Goal: Check status

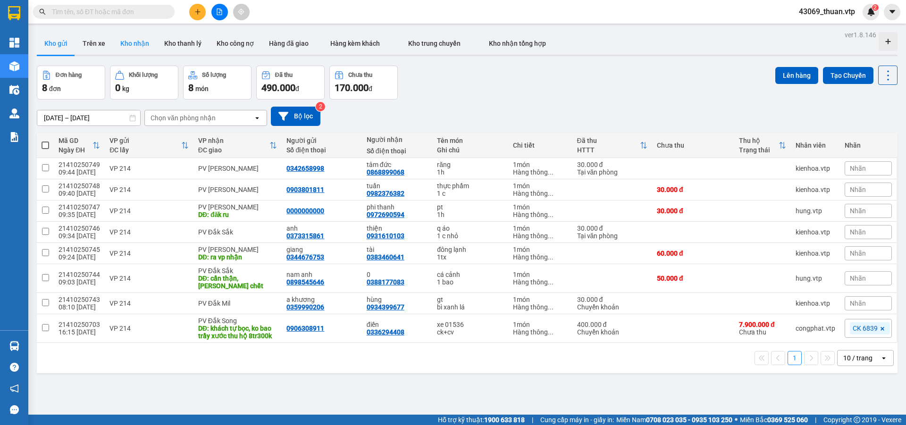
click at [122, 41] on button "Kho nhận" at bounding box center [135, 43] width 44 height 23
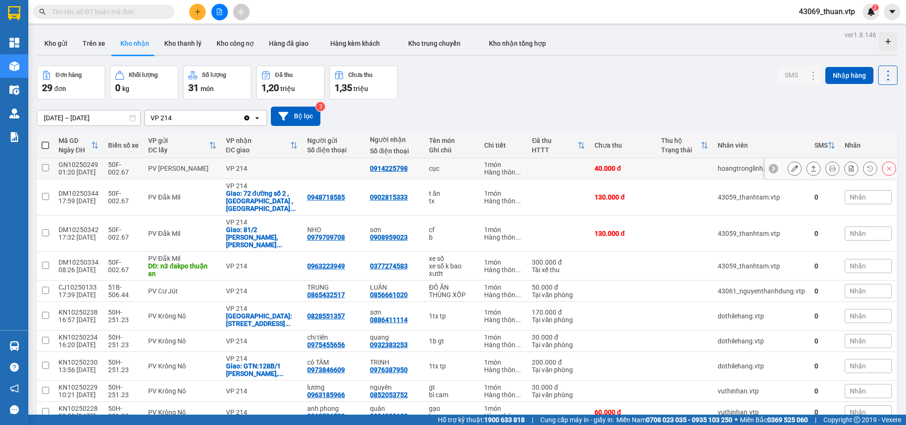
scroll to position [43, 0]
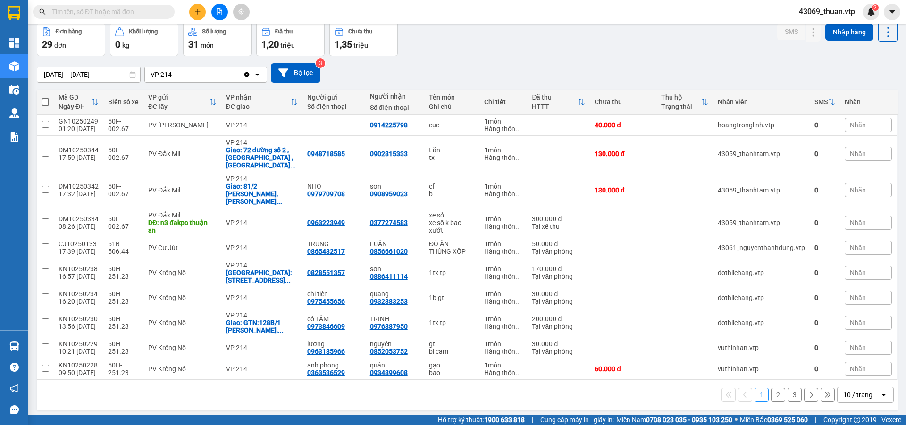
click at [852, 390] on div "10 / trang" at bounding box center [857, 394] width 29 height 9
click at [850, 358] on span "100 / trang" at bounding box center [854, 358] width 34 height 9
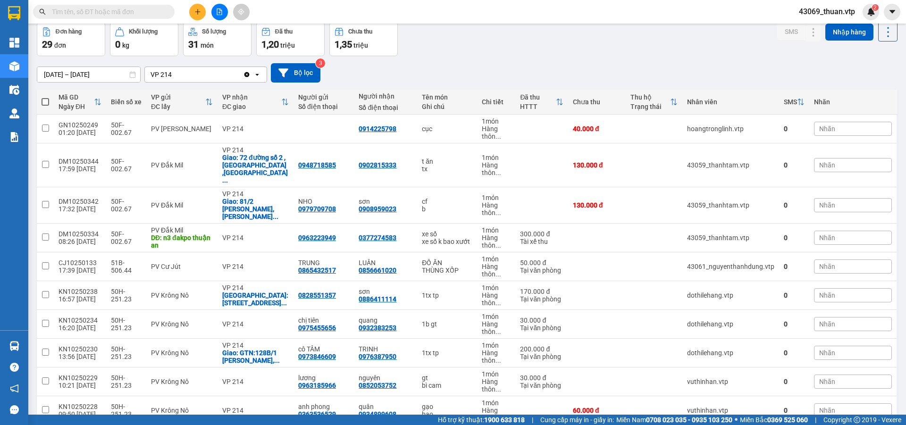
click at [247, 72] on icon "Clear value" at bounding box center [247, 75] width 8 height 8
click at [236, 72] on div "Chọn văn phòng nhận" at bounding box center [199, 74] width 109 height 15
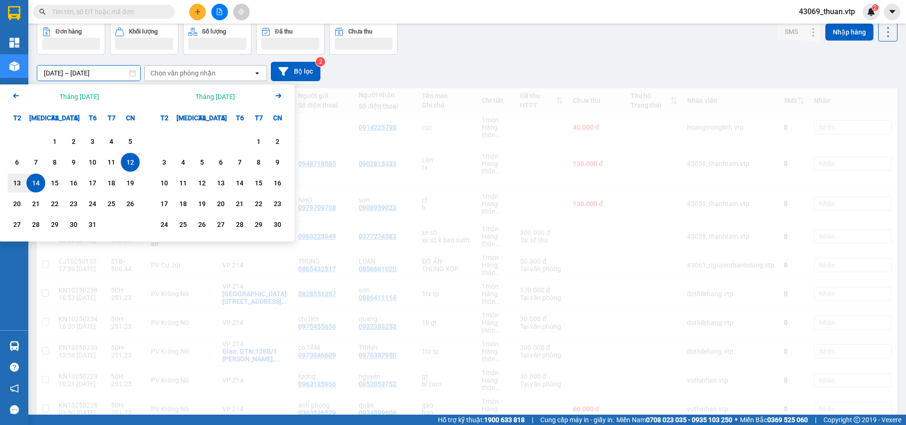
click at [96, 75] on input "[DATE] – [DATE]" at bounding box center [88, 73] width 103 height 15
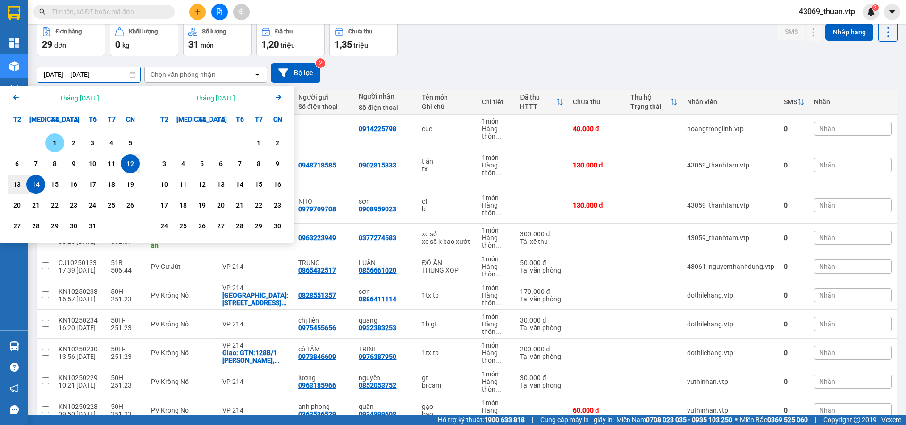
click at [53, 141] on div "1" at bounding box center [54, 142] width 13 height 11
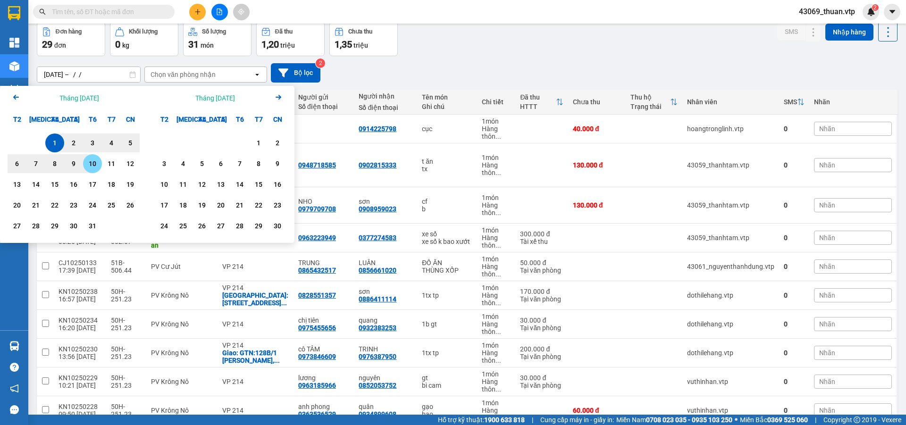
click at [96, 166] on div "10" at bounding box center [92, 163] width 13 height 11
type input "[DATE] – [DATE]"
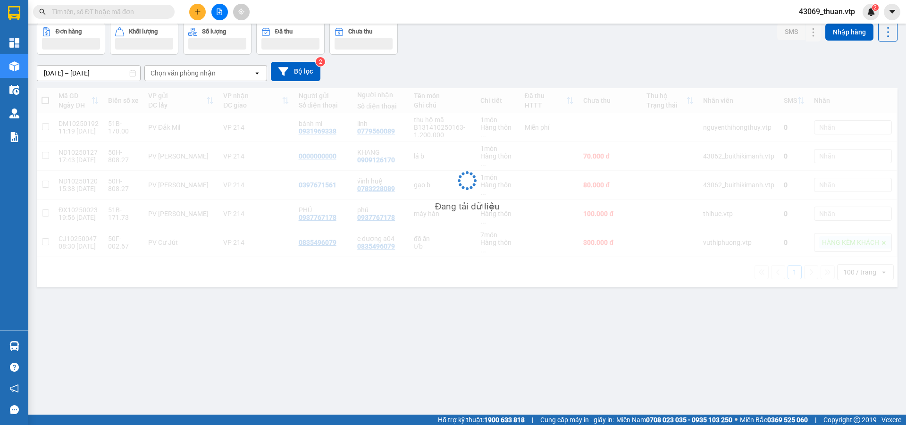
click at [221, 72] on div "Chọn văn phòng nhận" at bounding box center [199, 73] width 109 height 15
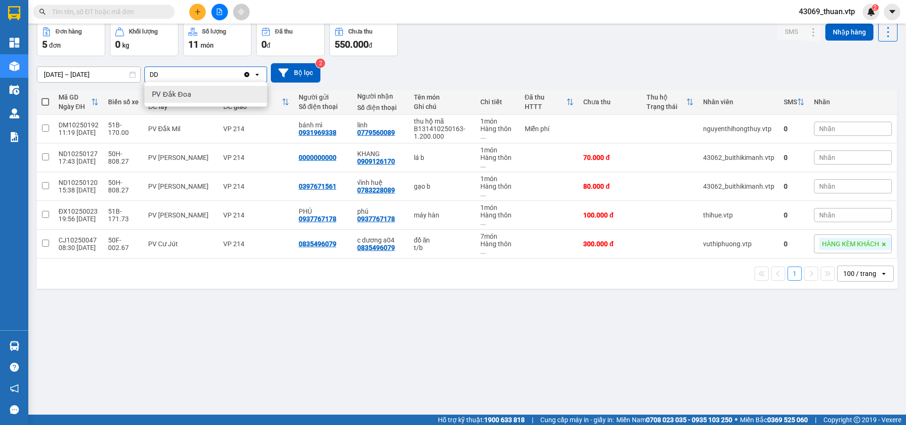
type input "D"
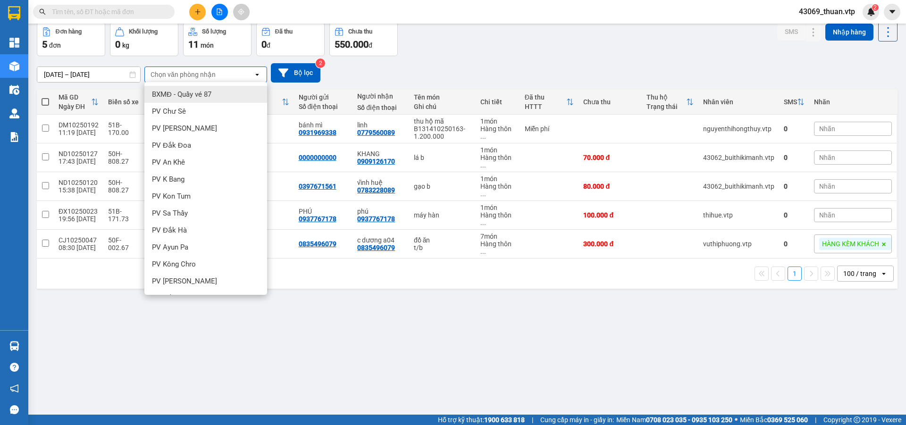
click at [617, 62] on div "[DATE] – [DATE] Press the down arrow key to interact with the calendar and sele…" at bounding box center [467, 72] width 861 height 33
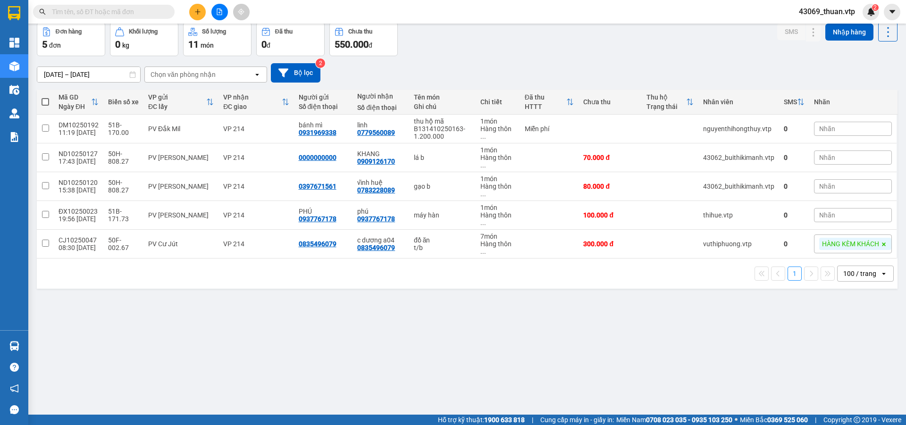
click at [394, 333] on div "ver 1.8.146 Kho gửi Trên xe Kho nhận Kho thanh lý Kho công nợ Hàng đã giao Hàng…" at bounding box center [467, 197] width 868 height 425
